Goal: Information Seeking & Learning: Learn about a topic

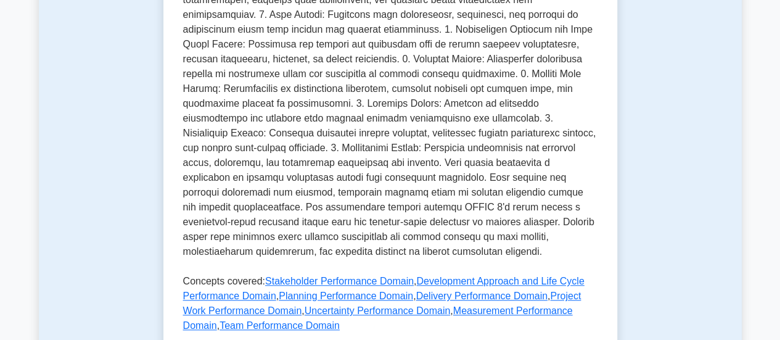
scroll to position [600, 0]
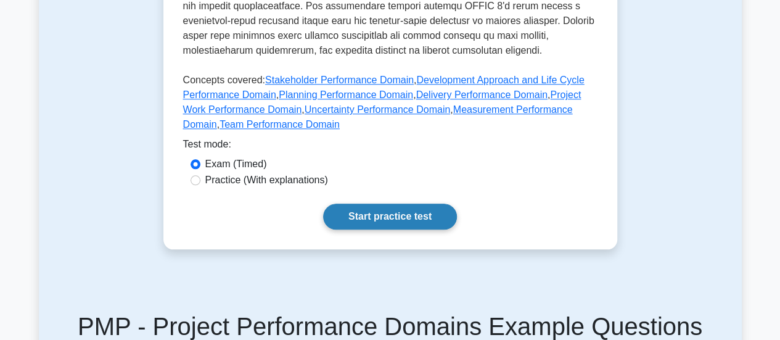
click at [379, 221] on link "Start practice test" at bounding box center [390, 216] width 134 height 26
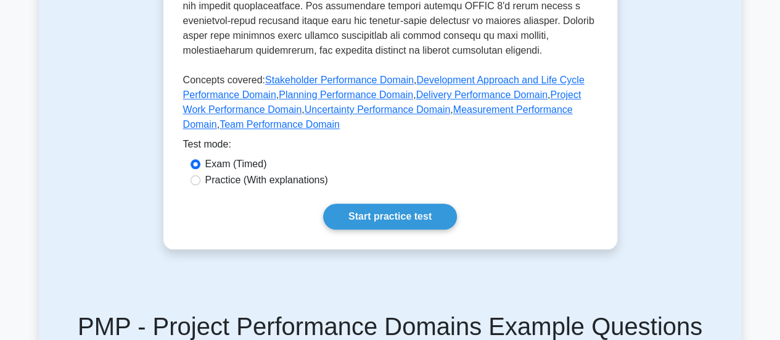
click at [189, 177] on div "Practice (With explanations)" at bounding box center [390, 181] width 414 height 16
click at [197, 178] on input "Practice (With explanations)" at bounding box center [196, 180] width 10 height 10
radio input "true"
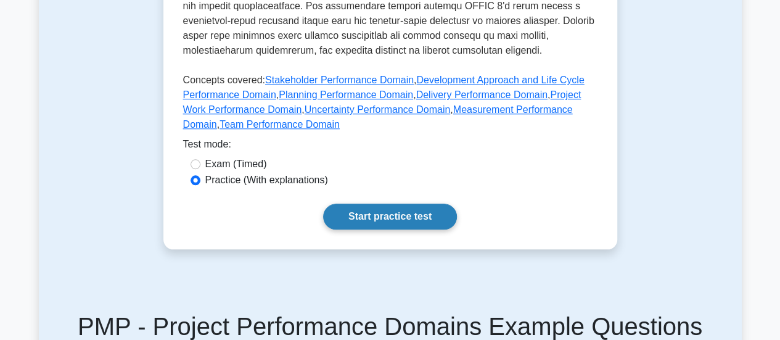
click at [358, 218] on link "Start practice test" at bounding box center [390, 216] width 134 height 26
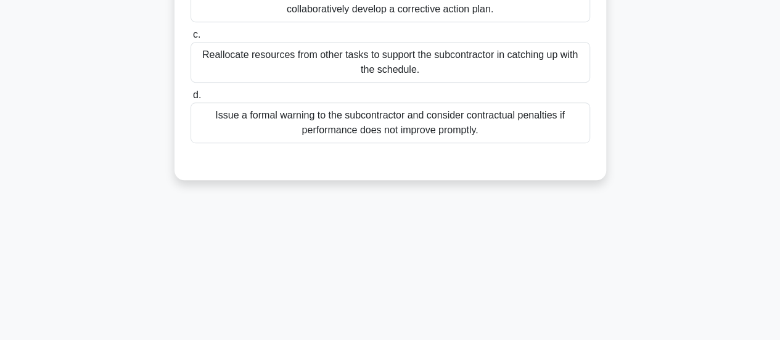
scroll to position [281, 0]
